Goal: Book appointment/travel/reservation

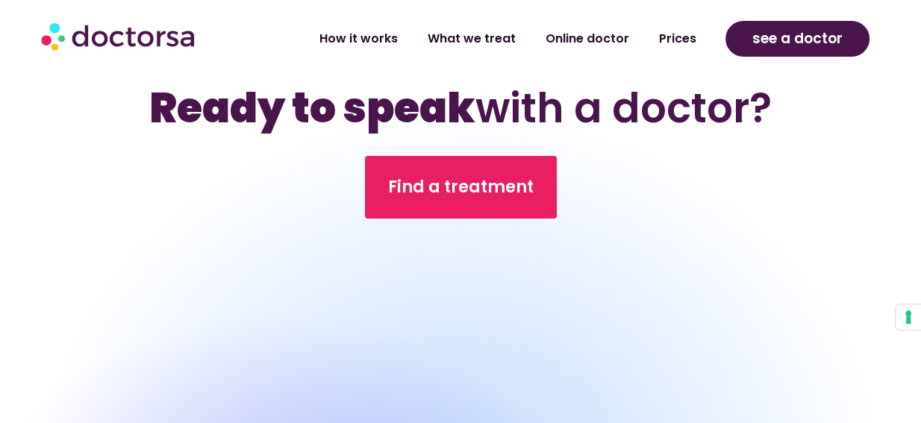
scroll to position [5612, 0]
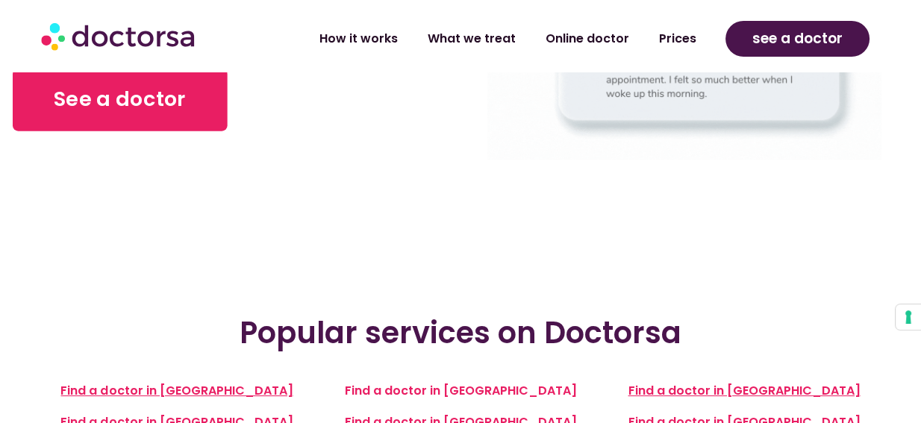
scroll to position [239, 0]
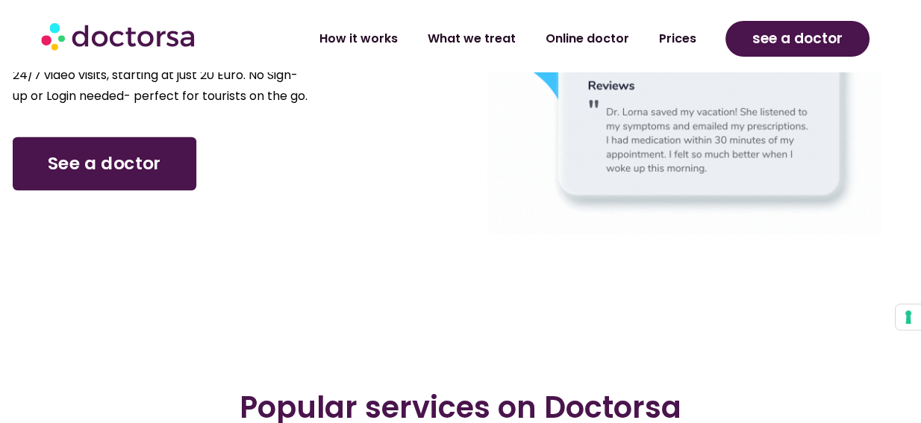
click at [113, 177] on span "See a doctor" at bounding box center [104, 164] width 113 height 25
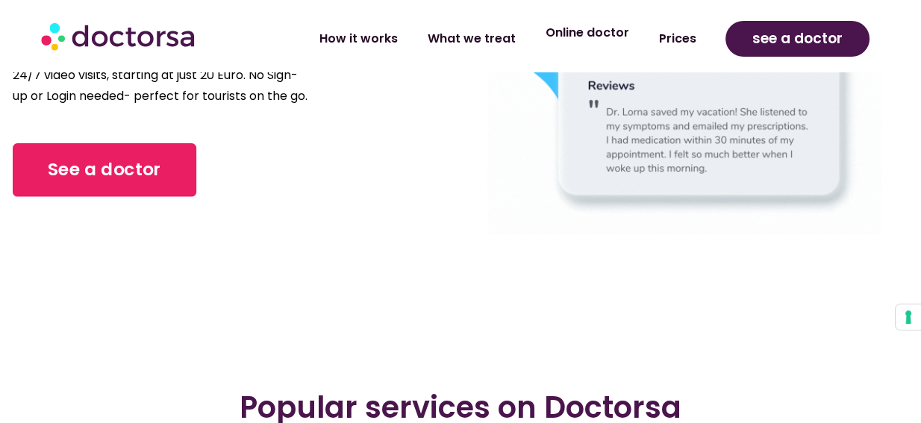
click at [589, 34] on link "Online doctor" at bounding box center [586, 33] width 113 height 34
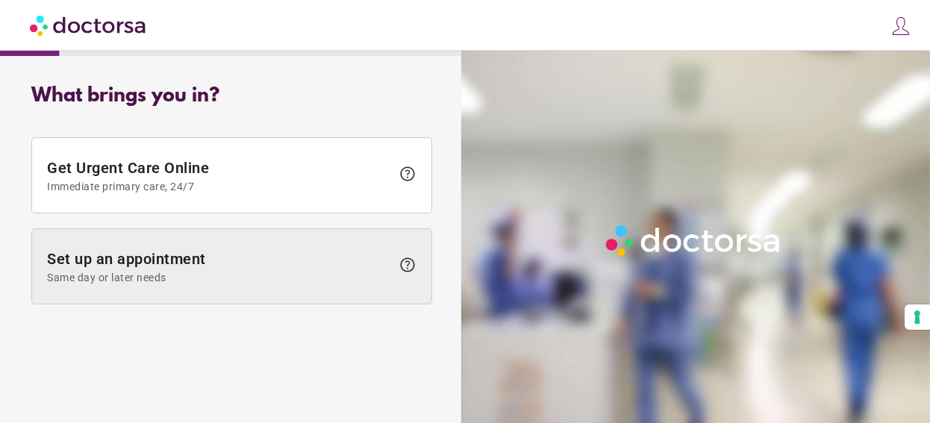
click at [197, 284] on span "Set up an appointment Same day or later needs" at bounding box center [219, 267] width 344 height 34
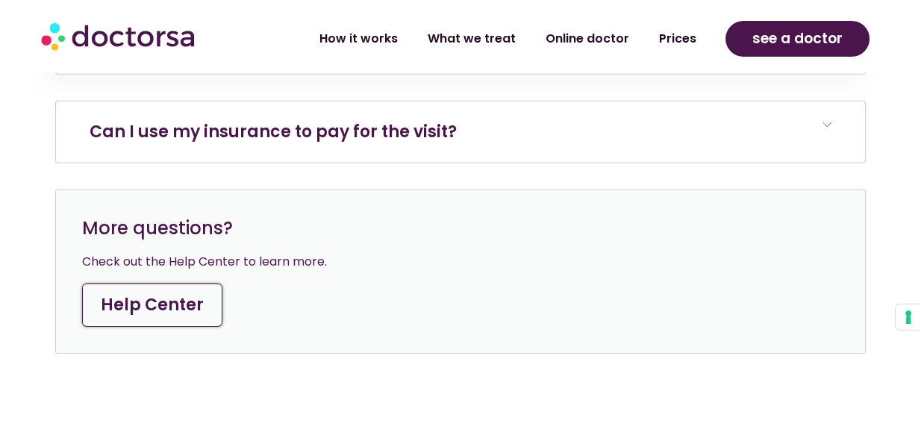
scroll to position [5553, 0]
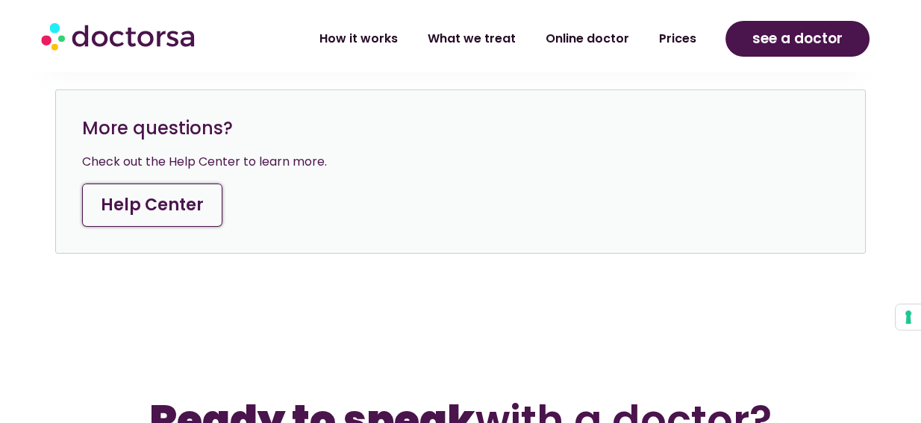
click at [168, 227] on link "Help Center" at bounding box center [152, 205] width 140 height 43
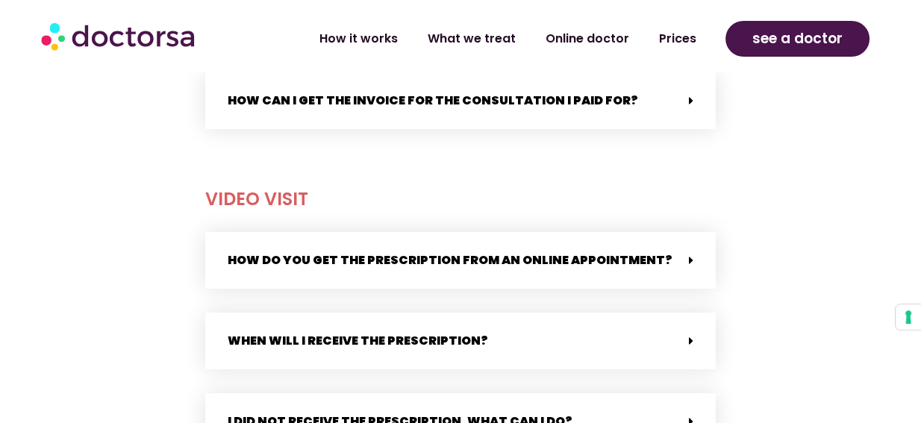
scroll to position [1075, 0]
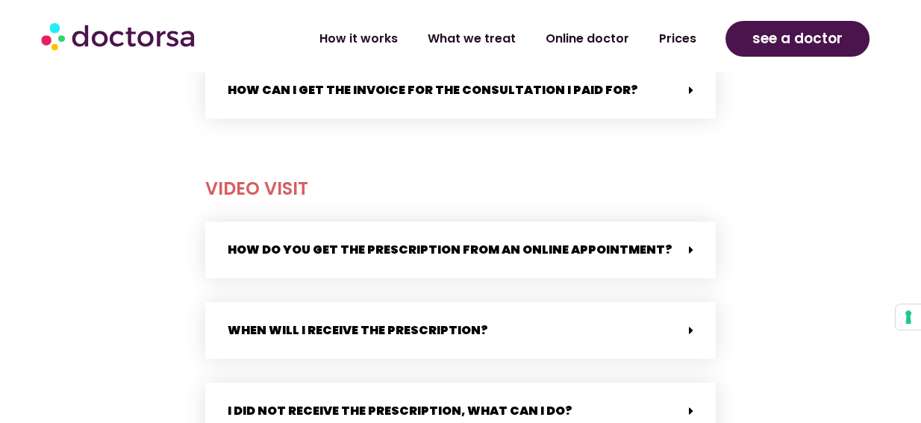
click at [689, 90] on icon at bounding box center [691, 90] width 4 height 12
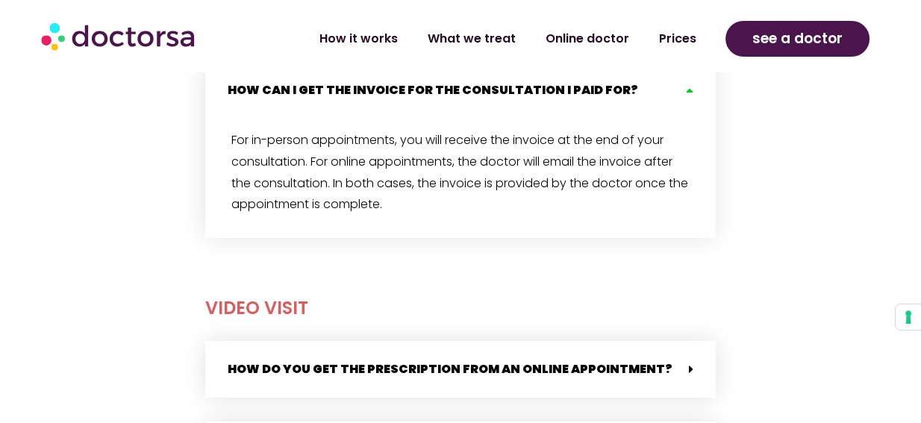
click at [689, 90] on icon at bounding box center [687, 90] width 12 height 12
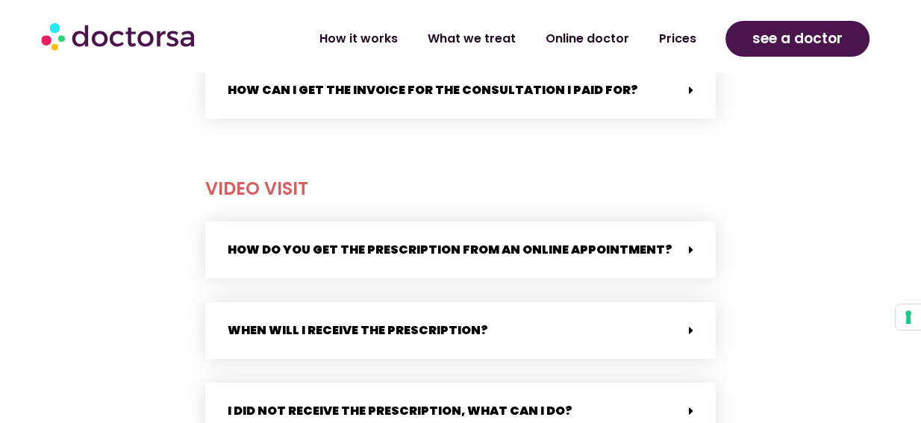
click at [689, 91] on icon at bounding box center [691, 90] width 4 height 12
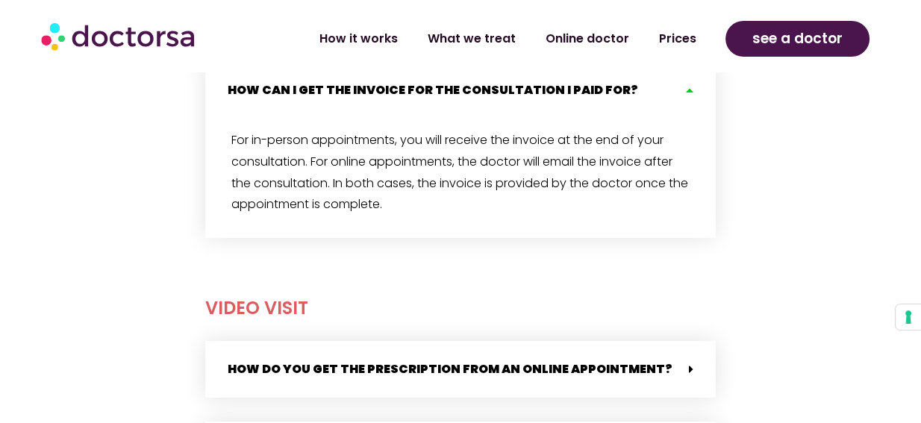
click at [689, 91] on icon at bounding box center [687, 90] width 12 height 12
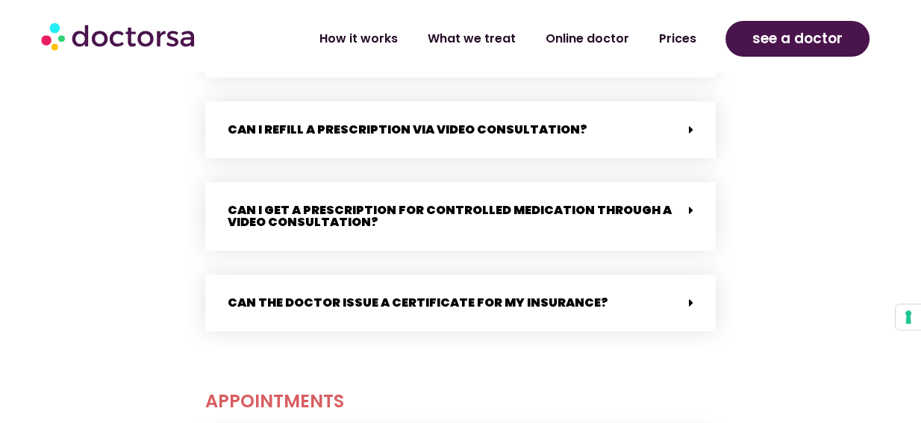
scroll to position [1791, 0]
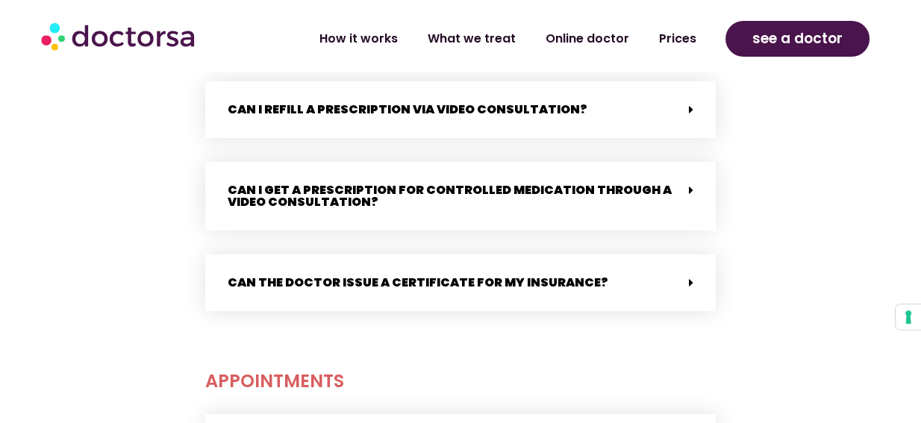
click at [687, 277] on span at bounding box center [687, 283] width 12 height 13
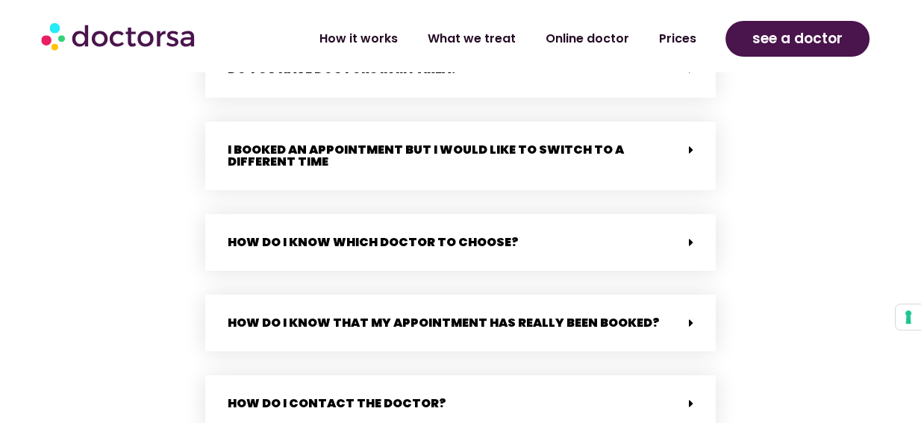
scroll to position [2567, 0]
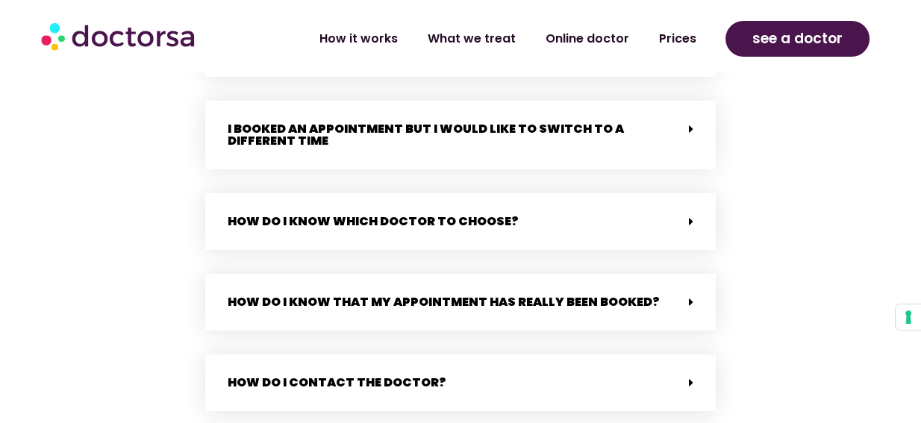
click at [689, 216] on icon at bounding box center [691, 222] width 4 height 12
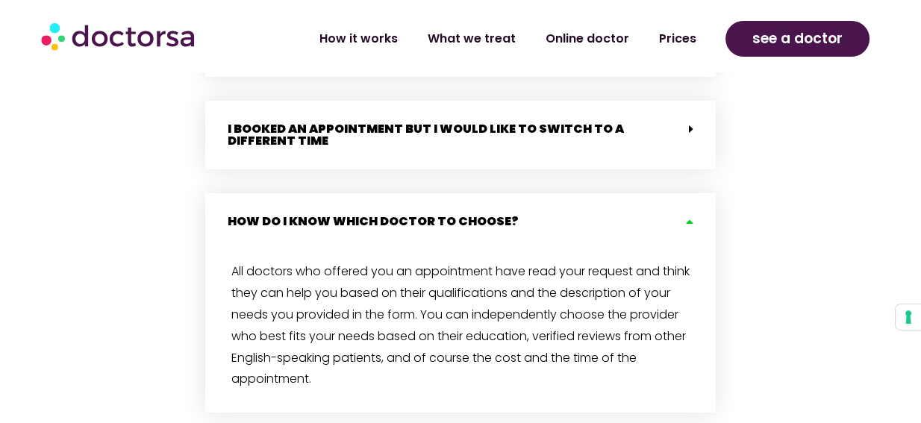
click at [689, 216] on icon at bounding box center [687, 222] width 12 height 12
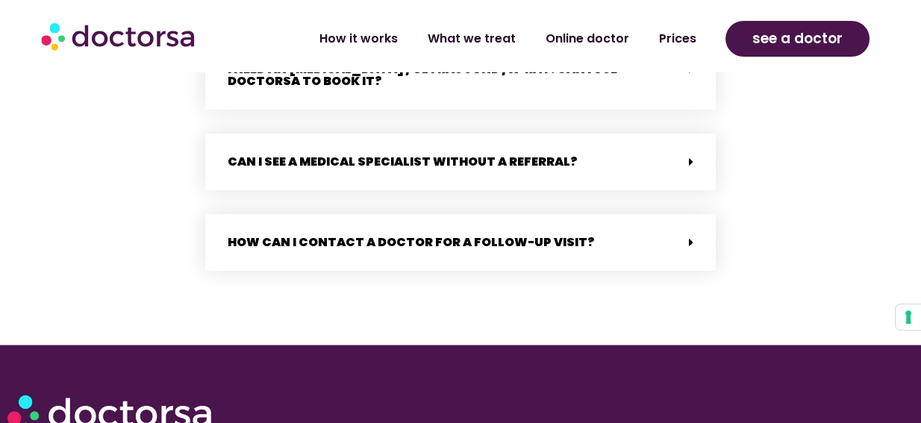
scroll to position [3224, 0]
